Goal: Task Accomplishment & Management: Manage account settings

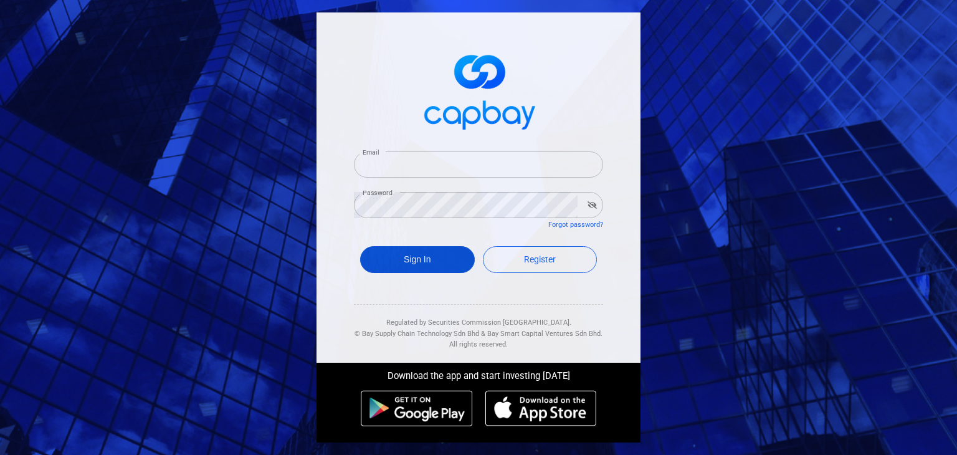
type input "[EMAIL_ADDRESS][DOMAIN_NAME]"
click at [431, 268] on button "Sign In" at bounding box center [417, 259] width 115 height 27
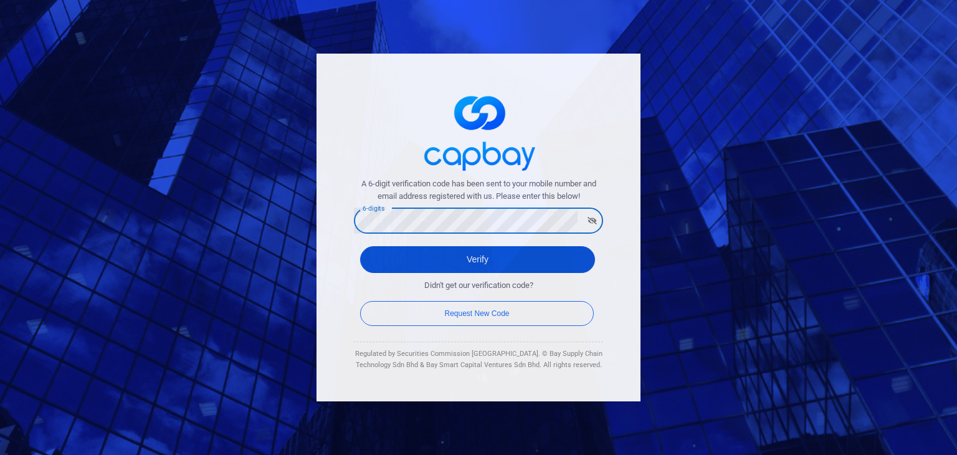
click at [402, 252] on button "Verify" at bounding box center [477, 259] width 235 height 27
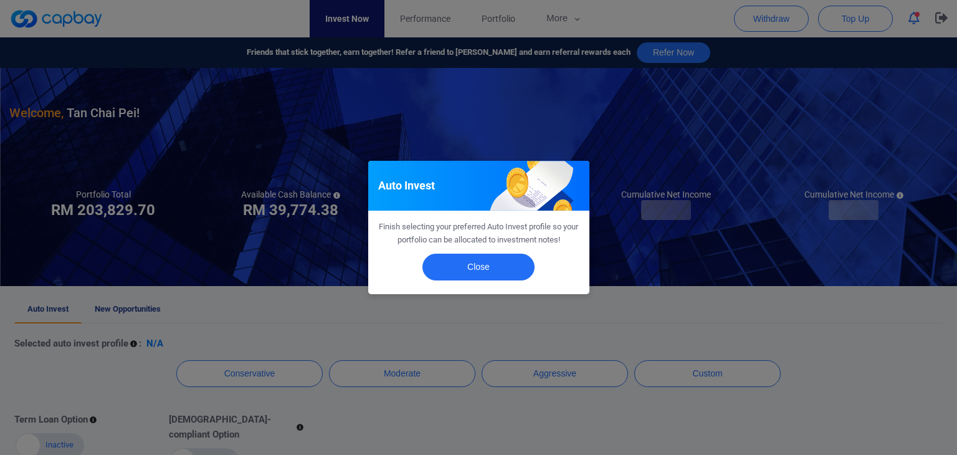
click at [488, 285] on div "Close" at bounding box center [478, 270] width 221 height 48
click at [491, 271] on button "Close" at bounding box center [478, 267] width 112 height 27
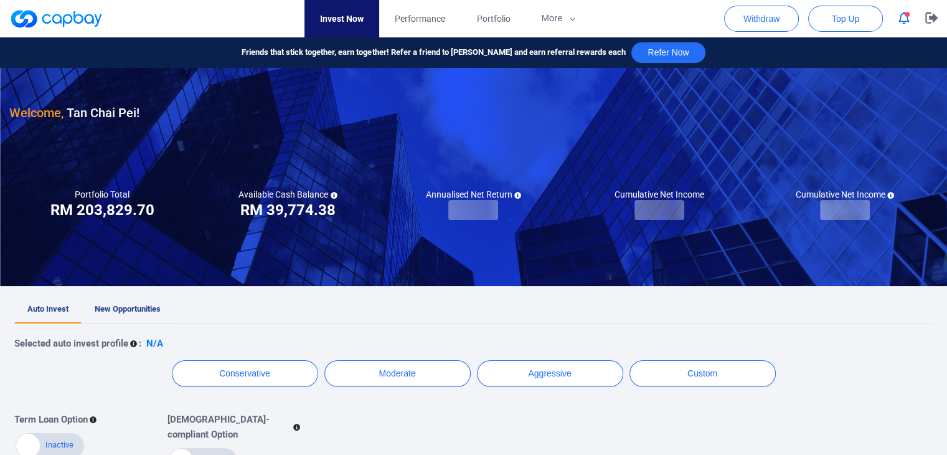
click at [133, 299] on link "New Opportunities" at bounding box center [128, 309] width 92 height 27
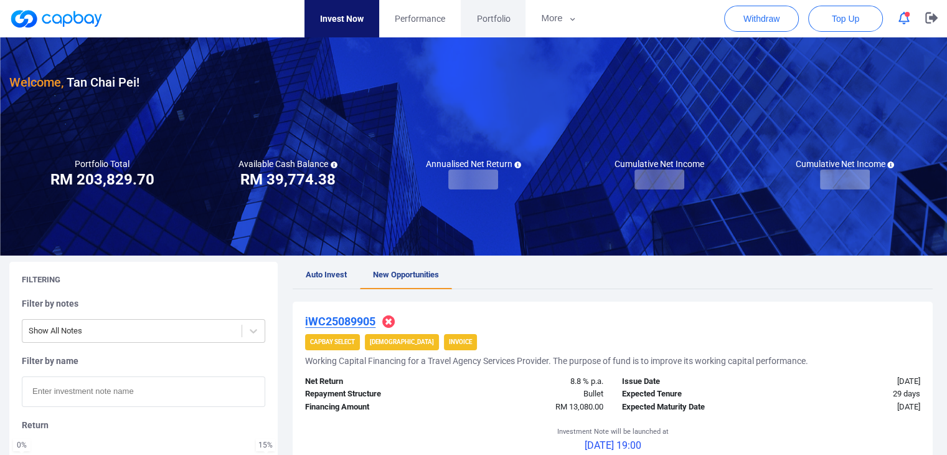
click at [488, 17] on span "Portfolio" at bounding box center [494, 19] width 34 height 14
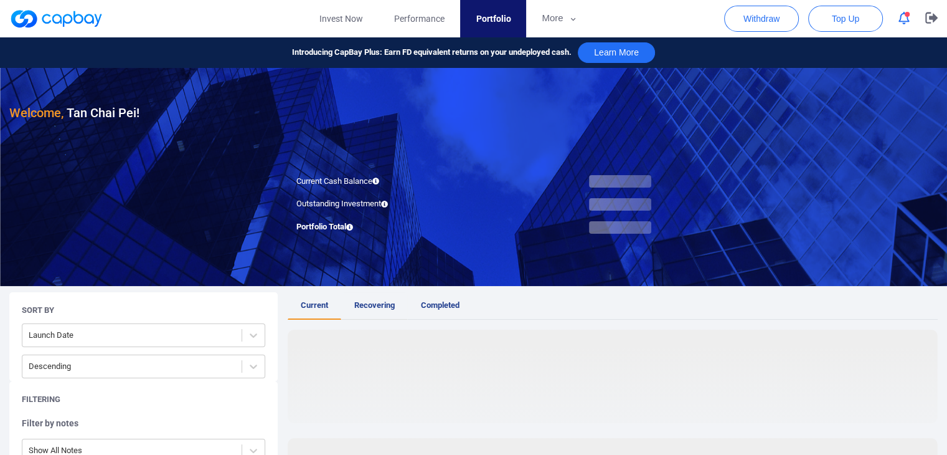
click at [395, 302] on link "Recovering" at bounding box center [374, 305] width 67 height 27
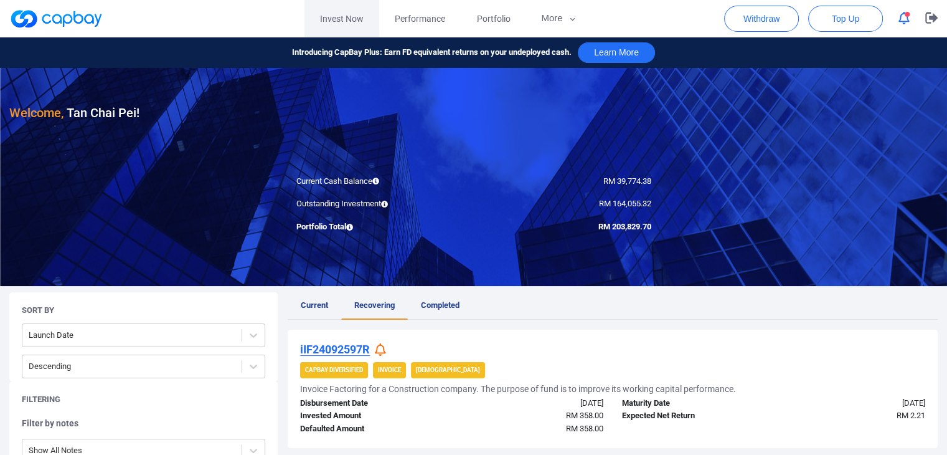
click at [325, 16] on link "Invest Now" at bounding box center [342, 18] width 75 height 37
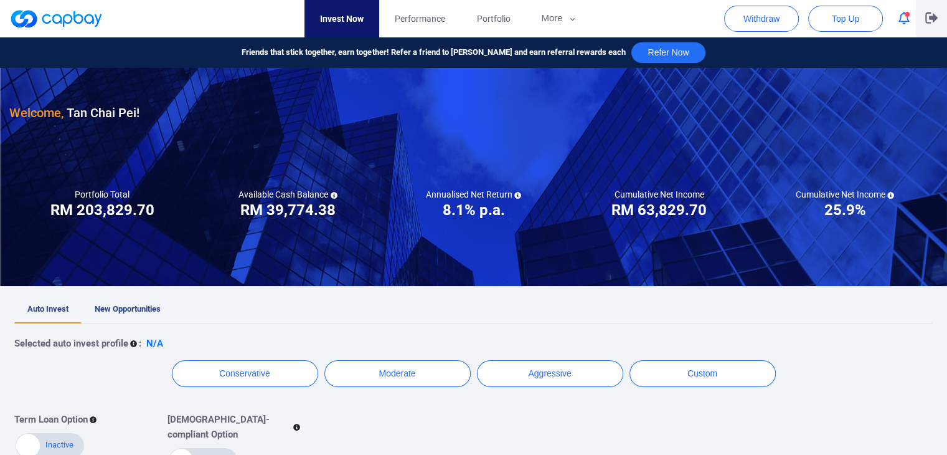
click at [936, 18] on icon "button" at bounding box center [932, 17] width 12 height 11
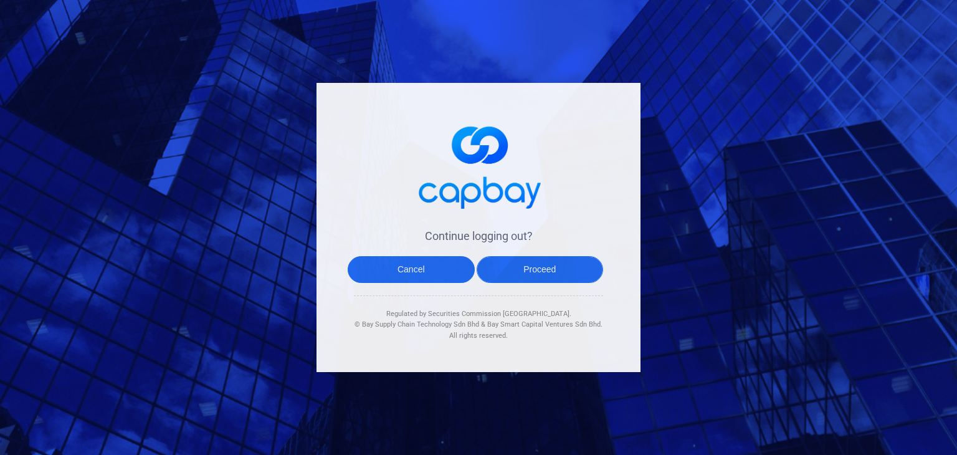
click at [567, 266] on button "Proceed" at bounding box center [540, 269] width 127 height 27
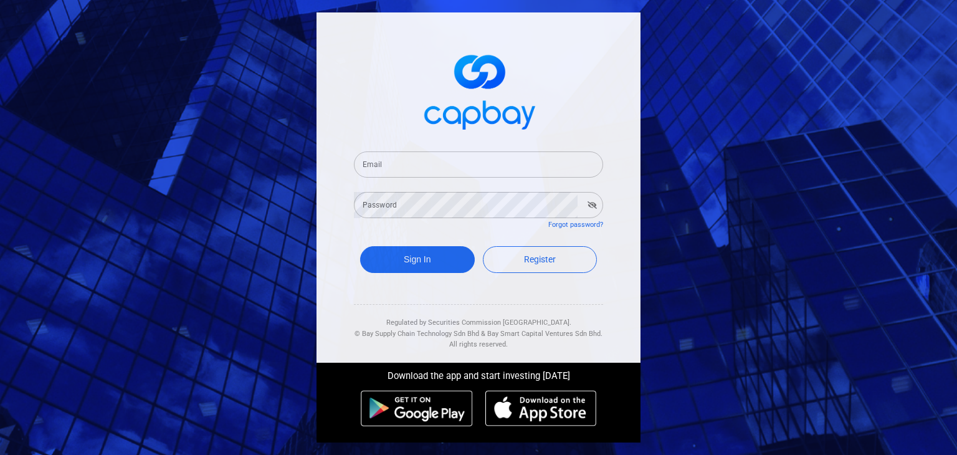
type input "[EMAIL_ADDRESS][DOMAIN_NAME]"
